Goal: Information Seeking & Learning: Learn about a topic

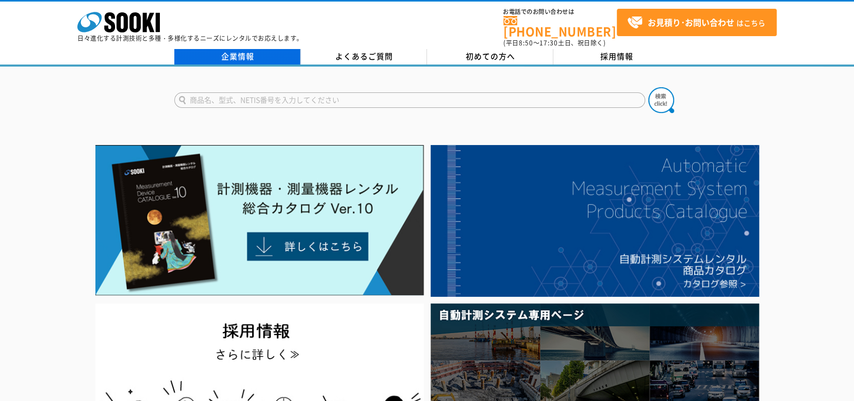
click at [233, 49] on link "企業情報" at bounding box center [237, 56] width 126 height 15
click at [273, 92] on input "text" at bounding box center [409, 99] width 471 height 15
type input "デジタル台はかり"
click at [649, 87] on button at bounding box center [662, 100] width 26 height 26
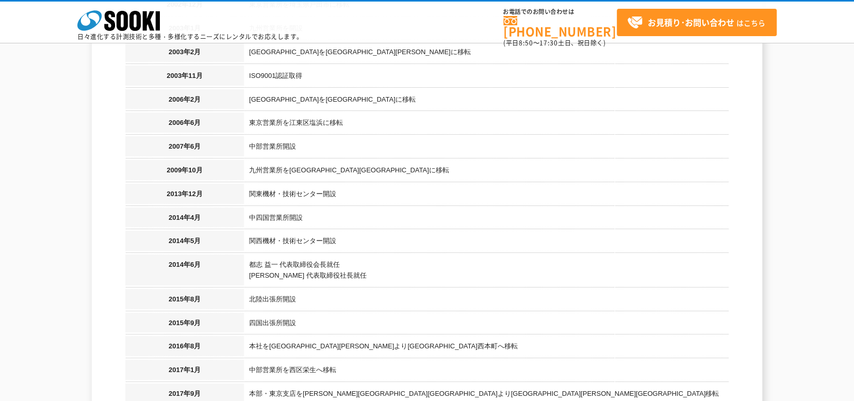
scroll to position [929, 0]
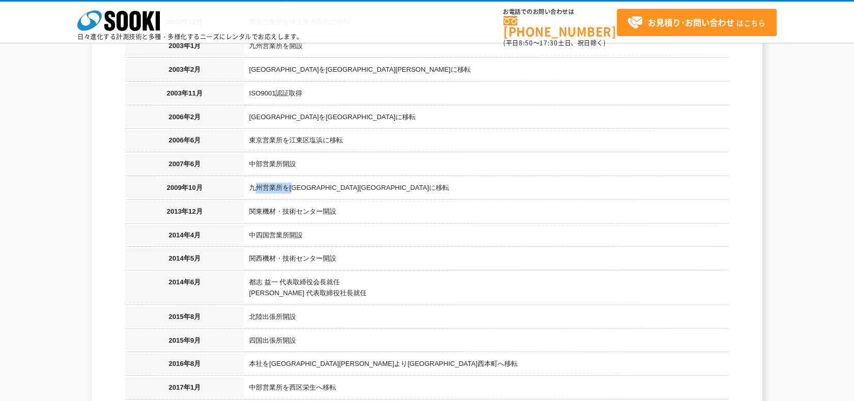
drag, startPoint x: 255, startPoint y: 176, endPoint x: 299, endPoint y: 175, distance: 44.4
click at [299, 177] on td "九州営業所を東区松島に移転" at bounding box center [486, 189] width 485 height 24
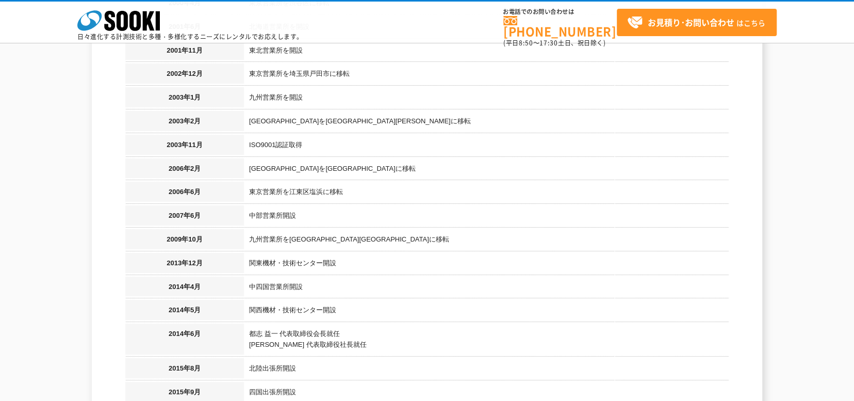
click at [364, 161] on td "北海道営業所を手稲区新発寒に移転" at bounding box center [486, 170] width 485 height 24
click at [364, 158] on td "北海道営業所を手稲区新発寒に移転" at bounding box center [486, 170] width 485 height 24
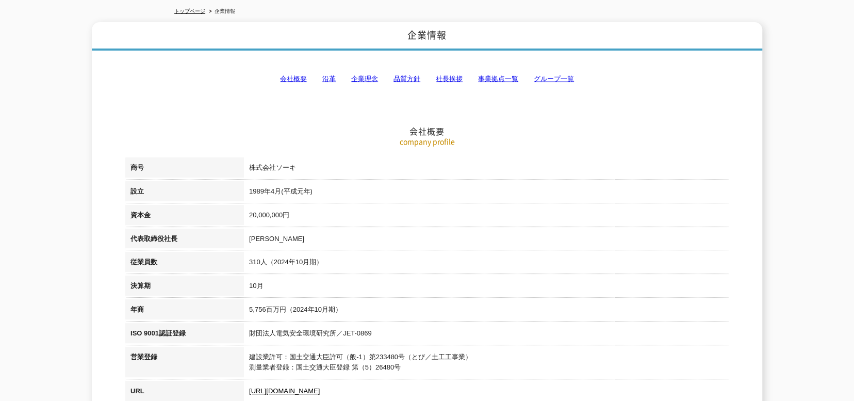
scroll to position [0, 0]
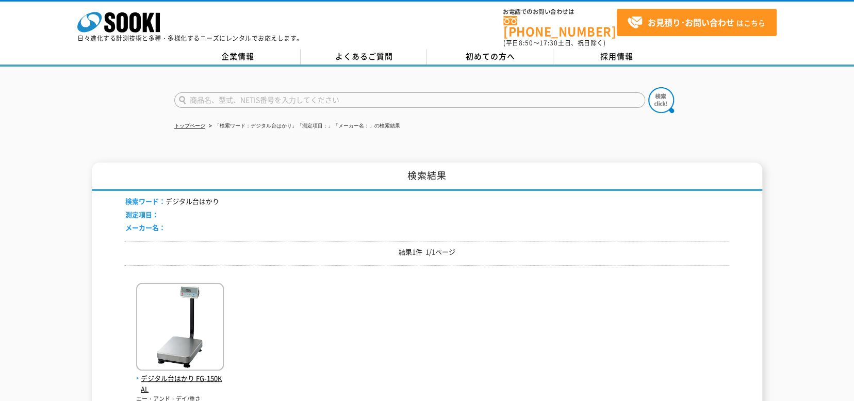
scroll to position [103, 0]
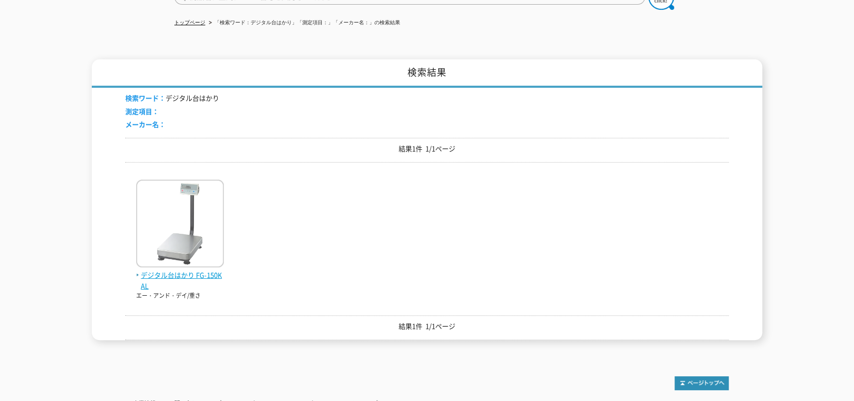
click at [205, 201] on img at bounding box center [180, 225] width 88 height 90
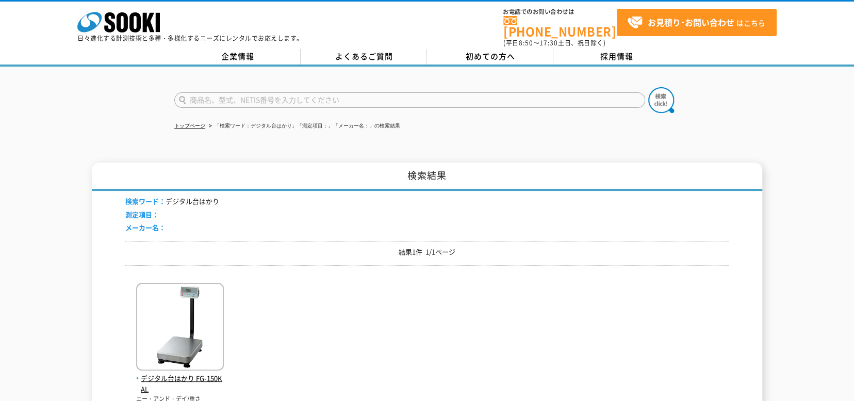
click at [214, 92] on input "text" at bounding box center [409, 99] width 471 height 15
type input "電子はかり"
click at [649, 87] on button at bounding box center [662, 100] width 26 height 26
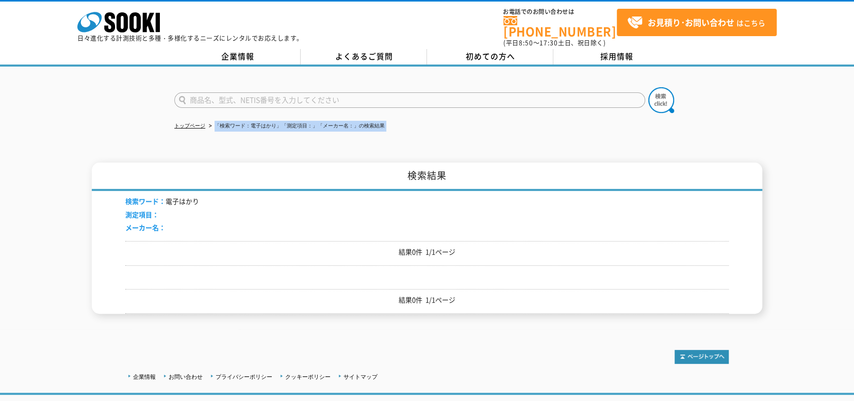
click at [218, 138] on div "トップページ 「検索ワード：電子はかり」「測定項目：」「メーカー名：」の検索結果 検索結果 検索ワード： 電子はかり 測定項目： メーカー名： 結果0件 1/…" at bounding box center [427, 198] width 854 height 263
click at [238, 101] on form at bounding box center [427, 101] width 506 height 29
click at [238, 95] on input "text" at bounding box center [409, 99] width 471 height 15
type input "商品名、型式、NETIS番号を入力してください"
type input "電子でん"
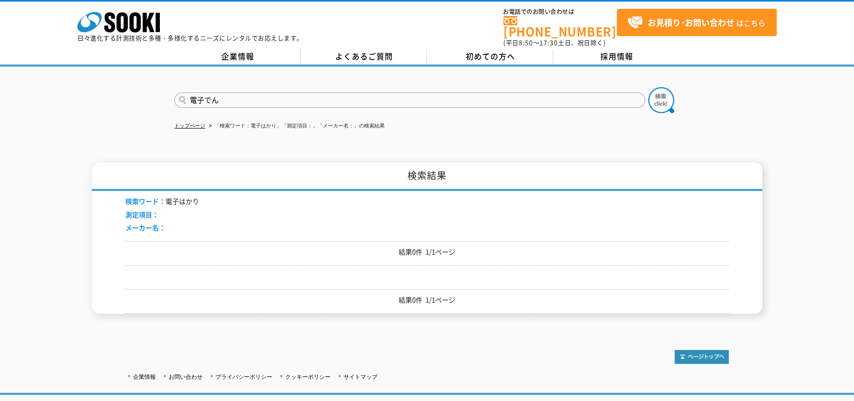
click at [649, 87] on button at bounding box center [662, 100] width 26 height 26
click at [280, 92] on input "text" at bounding box center [409, 99] width 471 height 15
type input "電子線天"
click at [649, 87] on button at bounding box center [662, 100] width 26 height 26
click at [280, 92] on input "text" at bounding box center [409, 99] width 471 height 15
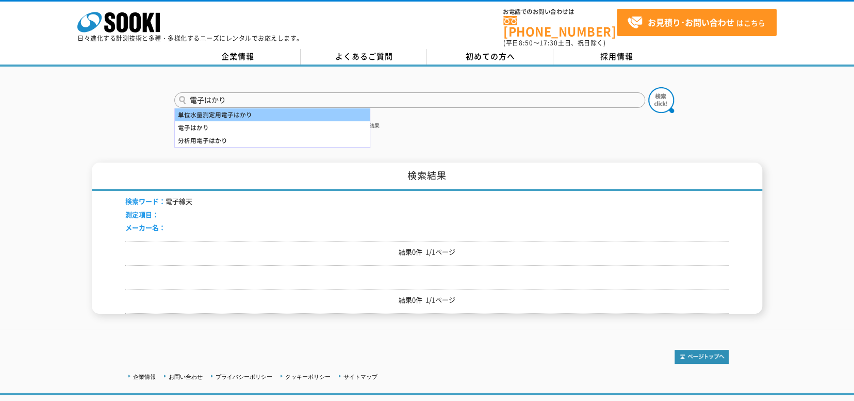
click at [279, 110] on div "単位水量測定用電子はかり" at bounding box center [272, 114] width 195 height 13
type input "単位水量測定用電子はかり"
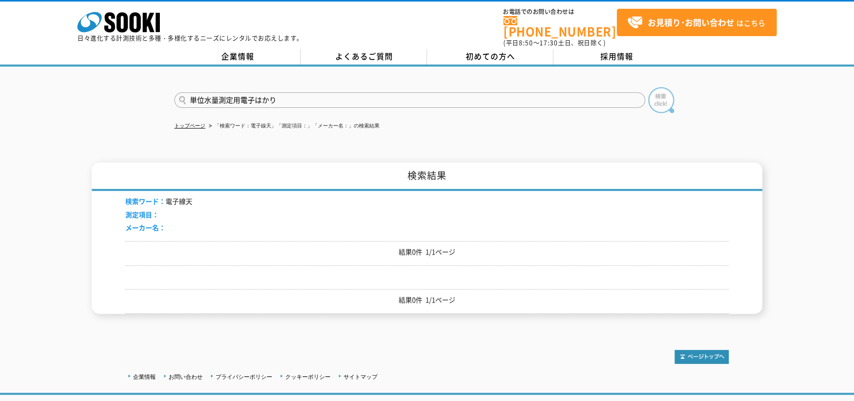
click at [653, 96] on img at bounding box center [662, 100] width 26 height 26
click at [252, 92] on input "text" at bounding box center [409, 99] width 471 height 15
type input "電子天秤"
click at [649, 87] on button at bounding box center [662, 100] width 26 height 26
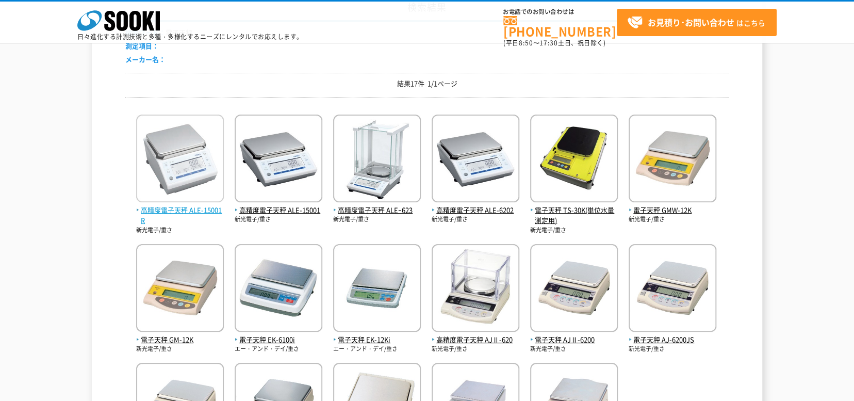
scroll to position [103, 0]
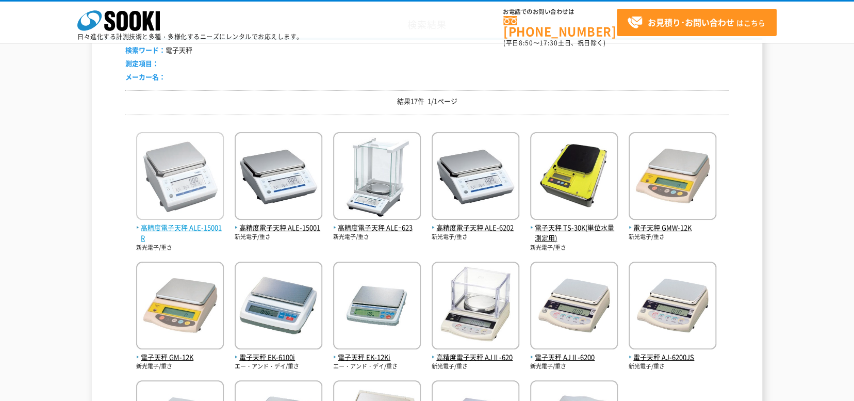
click at [186, 171] on img at bounding box center [180, 177] width 88 height 90
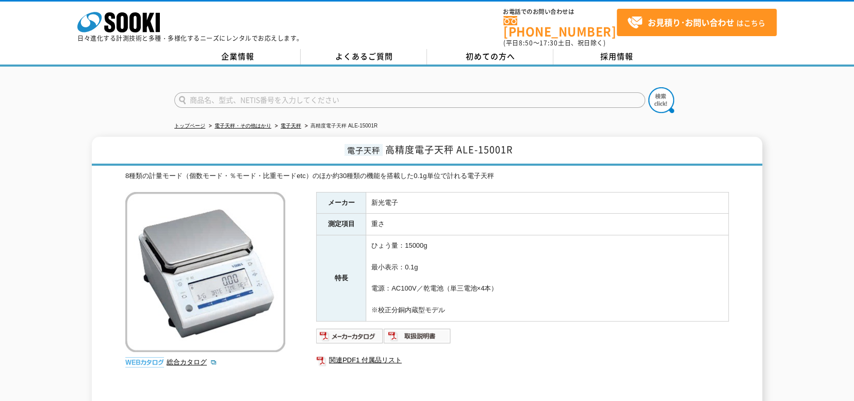
drag, startPoint x: 207, startPoint y: 250, endPoint x: 201, endPoint y: 253, distance: 7.2
drag, startPoint x: 419, startPoint y: 141, endPoint x: 455, endPoint y: 142, distance: 35.6
click at [455, 142] on span "高精度電子天秤 ALE-15001R" at bounding box center [448, 149] width 127 height 14
copy span "電子天秤"
click at [386, 150] on h1 "電子天秤 高精度電子天秤 ALE-15001R" at bounding box center [427, 151] width 671 height 29
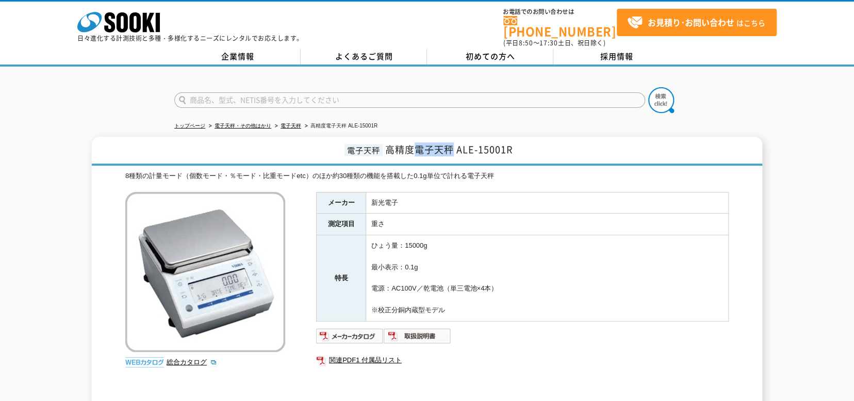
drag, startPoint x: 417, startPoint y: 140, endPoint x: 450, endPoint y: 145, distance: 33.9
click at [450, 145] on span "高精度電子天秤 ALE-15001R" at bounding box center [448, 149] width 127 height 14
copy span "電子天秤"
